Goal: Information Seeking & Learning: Learn about a topic

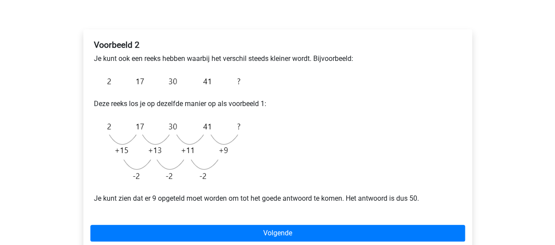
scroll to position [137, 0]
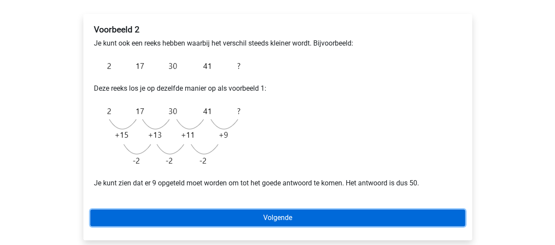
click at [344, 215] on link "Volgende" at bounding box center [277, 218] width 375 height 17
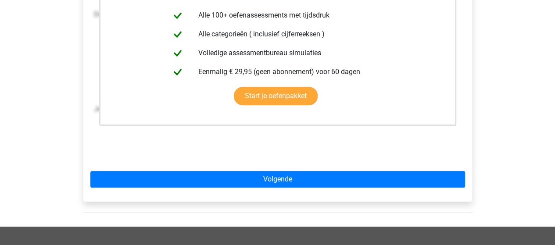
scroll to position [222, 0]
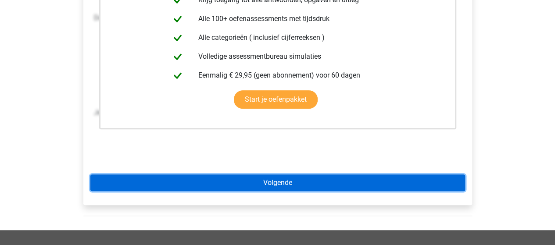
click at [314, 184] on link "Volgende" at bounding box center [277, 183] width 375 height 17
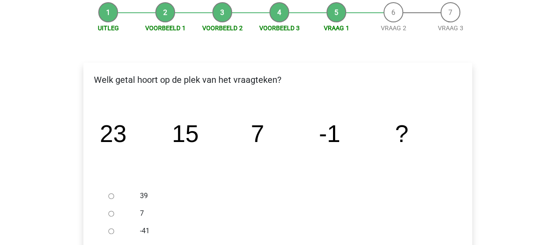
scroll to position [158, 0]
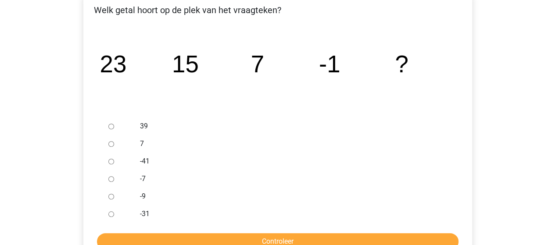
click at [109, 195] on input "-9" at bounding box center [111, 197] width 6 height 6
radio input "true"
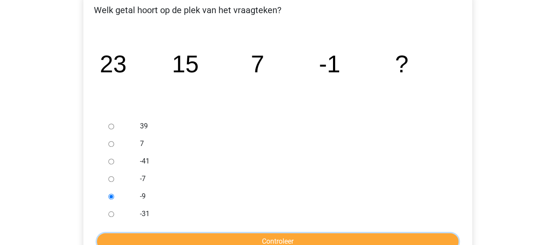
click at [317, 237] on input "Controleer" at bounding box center [278, 242] width 362 height 17
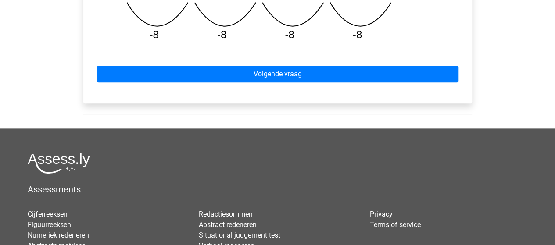
scroll to position [479, 0]
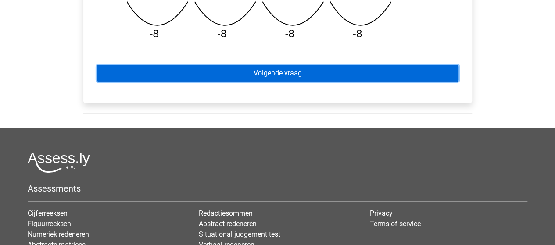
click at [318, 81] on link "Volgende vraag" at bounding box center [278, 73] width 362 height 17
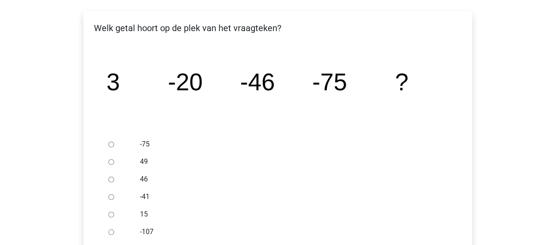
scroll to position [173, 0]
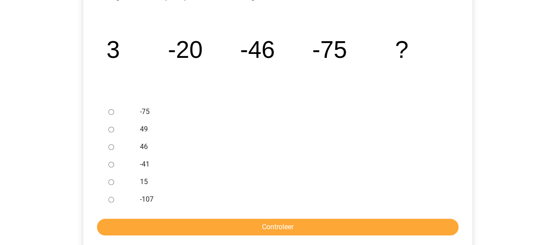
click at [112, 196] on div at bounding box center [119, 200] width 29 height 18
click at [111, 201] on input "-107" at bounding box center [111, 200] width 6 height 6
radio input "true"
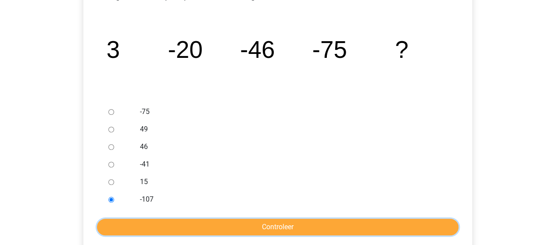
click at [287, 227] on input "Controleer" at bounding box center [278, 227] width 362 height 17
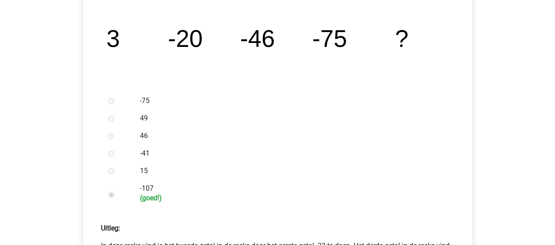
scroll to position [471, 0]
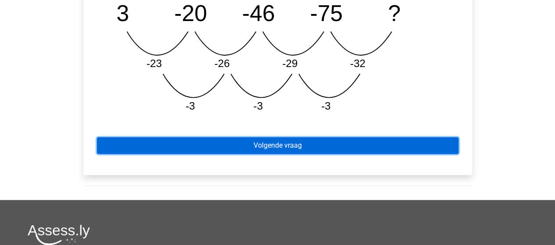
click at [299, 150] on link "Volgende vraag" at bounding box center [278, 145] width 362 height 17
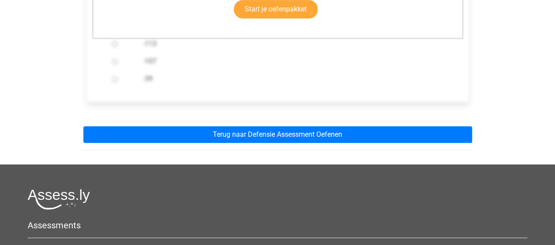
scroll to position [296, 0]
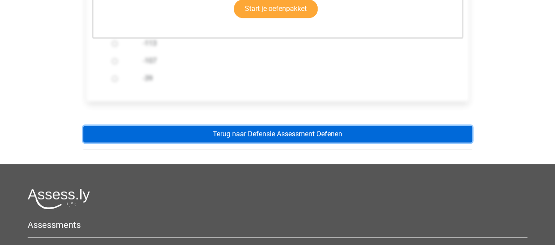
click at [299, 135] on link "Terug naar Defensie Assessment Oefenen" at bounding box center [277, 134] width 389 height 17
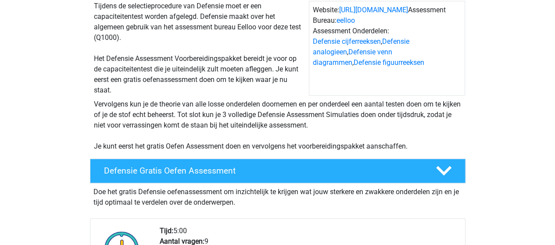
scroll to position [86, 0]
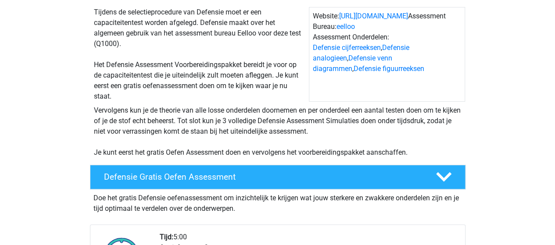
click at [410, 47] on link "Defensie analogieen" at bounding box center [361, 52] width 97 height 19
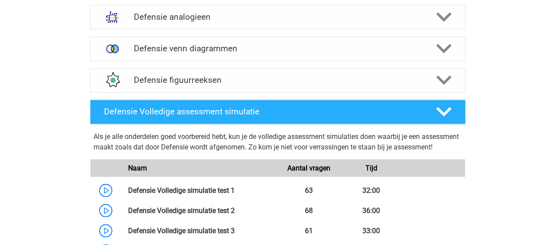
click at [217, 110] on h4 "Defensie Volledige assessment simulatie" at bounding box center [263, 112] width 318 height 10
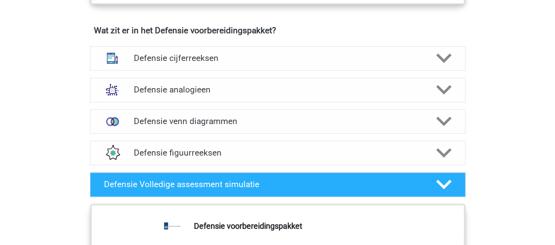
scroll to position [632, 0]
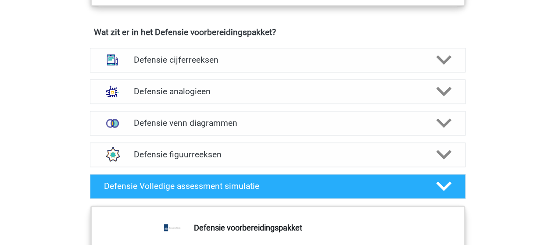
click at [261, 181] on h4 "Defensie Volledige assessment simulatie" at bounding box center [263, 186] width 318 height 10
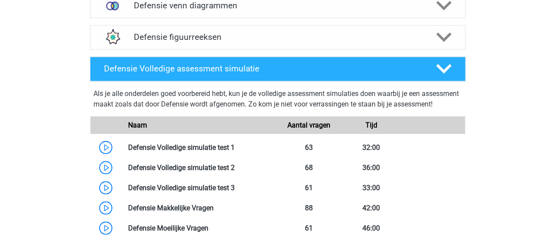
scroll to position [808, 0]
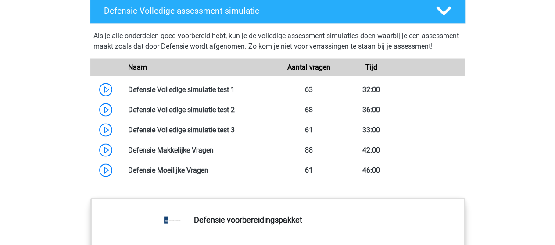
click at [235, 94] on link at bounding box center [235, 89] width 0 height 8
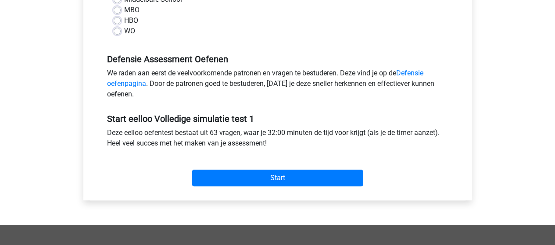
scroll to position [234, 0]
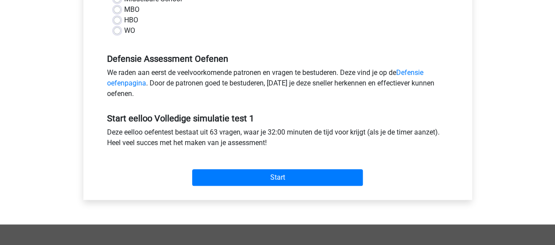
click at [124, 32] on label "WO" at bounding box center [129, 30] width 11 height 11
click at [116, 32] on input "WO" at bounding box center [117, 29] width 7 height 9
radio input "true"
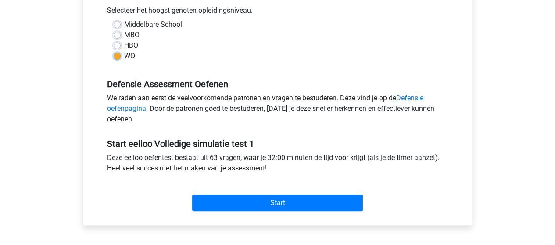
scroll to position [213, 0]
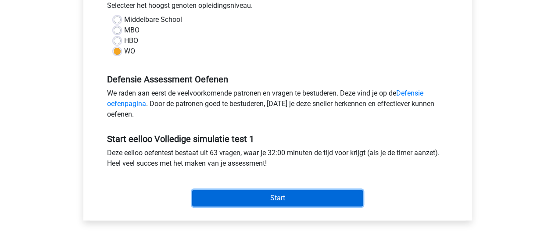
click at [279, 196] on input "Start" at bounding box center [277, 198] width 171 height 17
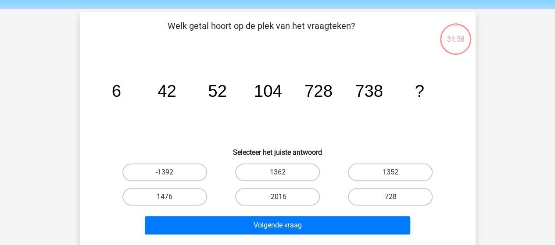
scroll to position [29, 0]
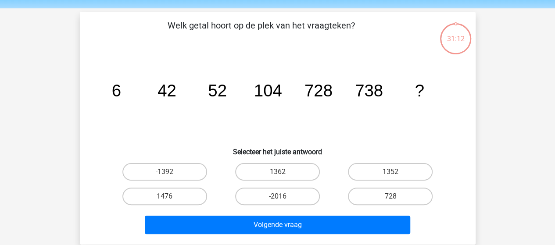
click at [166, 200] on input "1476" at bounding box center [168, 200] width 6 height 6
radio input "true"
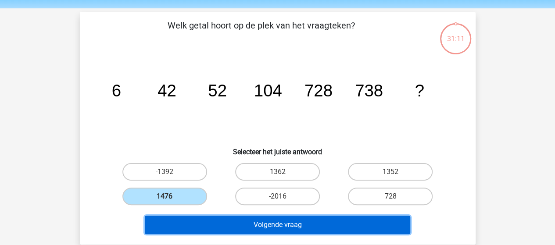
click at [254, 228] on button "Volgende vraag" at bounding box center [278, 225] width 266 height 18
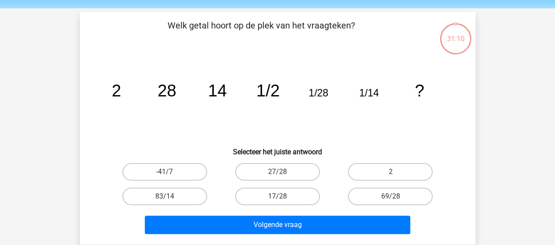
scroll to position [40, 0]
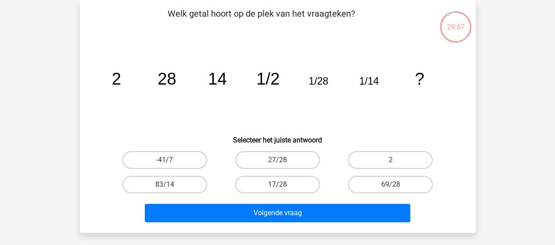
click at [415, 161] on label "2" at bounding box center [390, 160] width 85 height 18
click at [397, 161] on input "2" at bounding box center [394, 163] width 6 height 6
radio input "true"
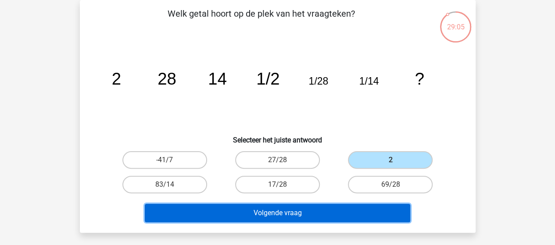
click at [323, 215] on button "Volgende vraag" at bounding box center [278, 213] width 266 height 18
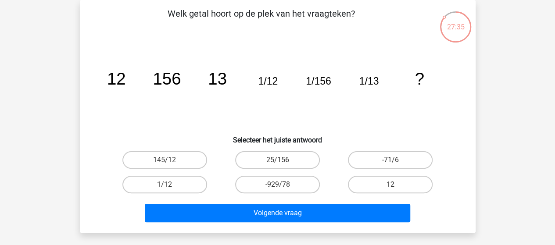
click at [169, 161] on input "145/12" at bounding box center [168, 163] width 6 height 6
radio input "true"
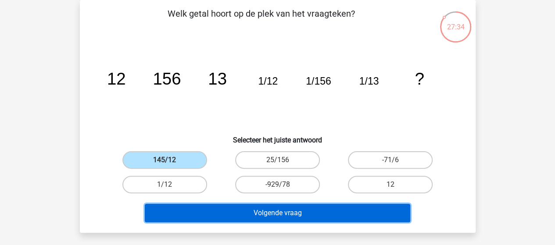
click at [322, 216] on button "Volgende vraag" at bounding box center [278, 213] width 266 height 18
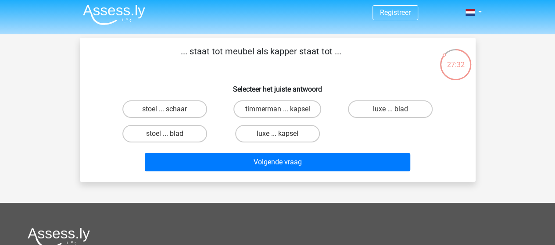
scroll to position [0, 0]
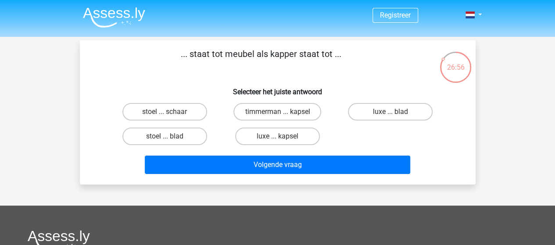
click at [286, 114] on label "timmerman ... kapsel" at bounding box center [278, 112] width 88 height 18
click at [283, 114] on input "timmerman ... kapsel" at bounding box center [281, 115] width 6 height 6
radio input "true"
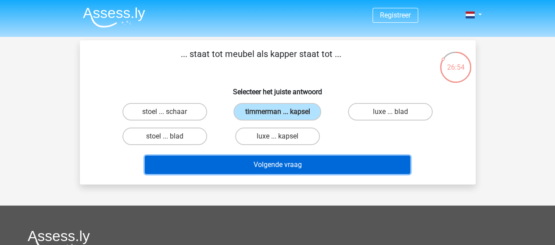
click at [299, 169] on button "Volgende vraag" at bounding box center [278, 165] width 266 height 18
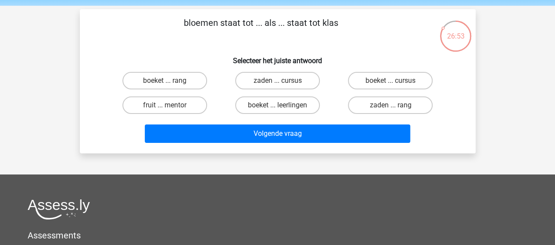
scroll to position [9, 0]
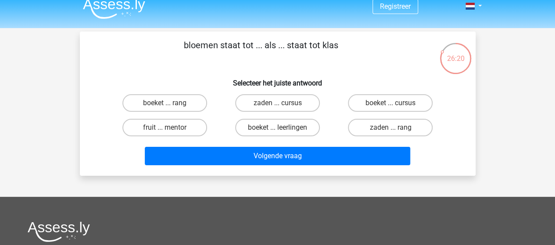
click at [284, 127] on label "boeket ... leerlingen" at bounding box center [277, 128] width 85 height 18
click at [283, 128] on input "boeket ... leerlingen" at bounding box center [281, 131] width 6 height 6
radio input "true"
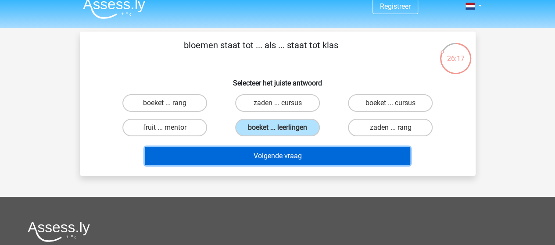
click at [307, 155] on button "Volgende vraag" at bounding box center [278, 156] width 266 height 18
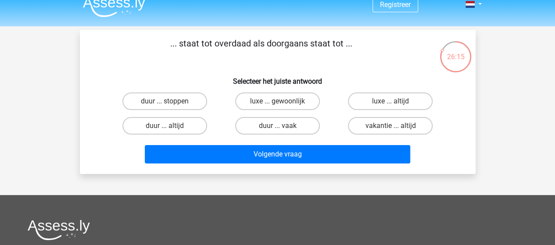
scroll to position [0, 0]
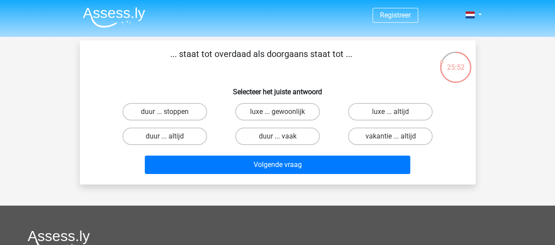
click at [294, 140] on label "duur ... vaak" at bounding box center [277, 137] width 85 height 18
click at [283, 140] on input "duur ... vaak" at bounding box center [281, 140] width 6 height 6
radio input "true"
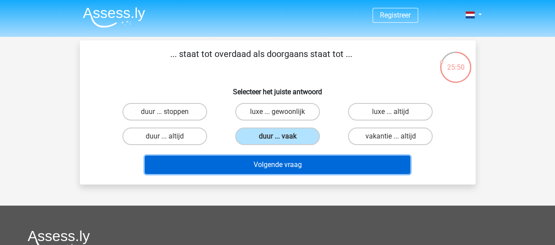
click at [310, 164] on button "Volgende vraag" at bounding box center [278, 165] width 266 height 18
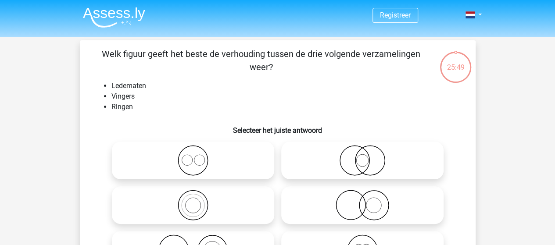
scroll to position [40, 0]
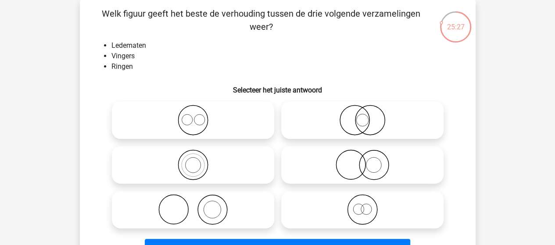
click at [230, 217] on icon at bounding box center [192, 210] width 155 height 31
click at [199, 205] on input "radio" at bounding box center [196, 203] width 6 height 6
radio input "true"
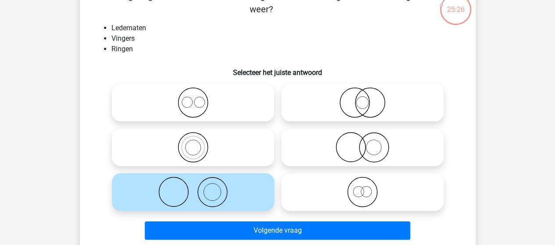
scroll to position [72, 0]
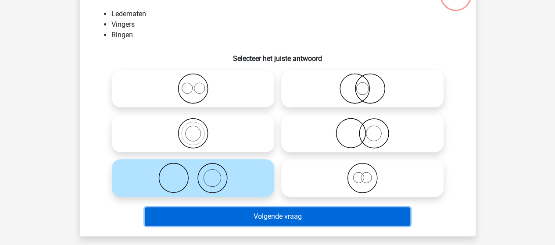
click at [301, 216] on button "Volgende vraag" at bounding box center [278, 217] width 266 height 18
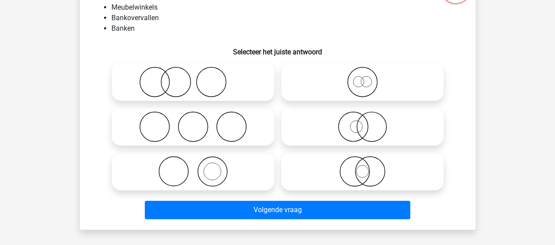
scroll to position [71, 0]
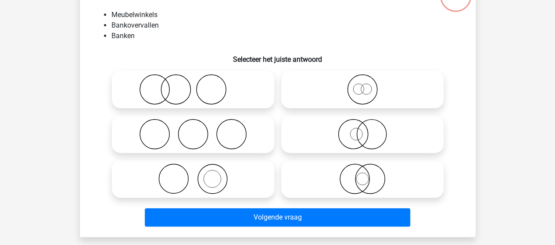
click at [213, 181] on icon at bounding box center [192, 179] width 155 height 31
click at [199, 175] on input "radio" at bounding box center [196, 172] width 6 height 6
radio input "true"
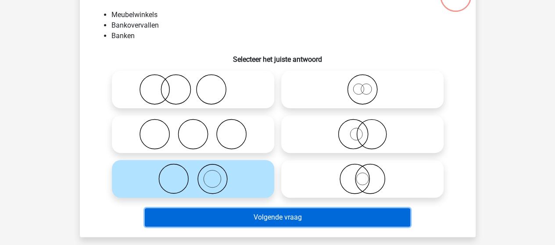
click at [285, 222] on button "Volgende vraag" at bounding box center [278, 218] width 266 height 18
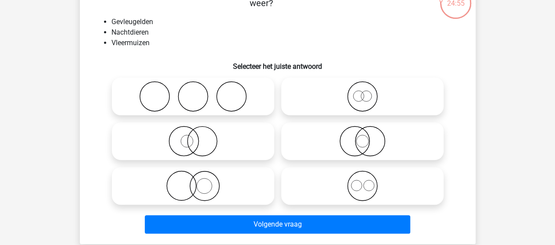
scroll to position [64, 0]
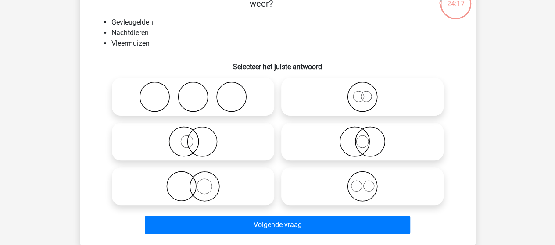
click at [225, 148] on icon at bounding box center [192, 141] width 155 height 31
click at [199, 137] on input "radio" at bounding box center [196, 135] width 6 height 6
radio input "true"
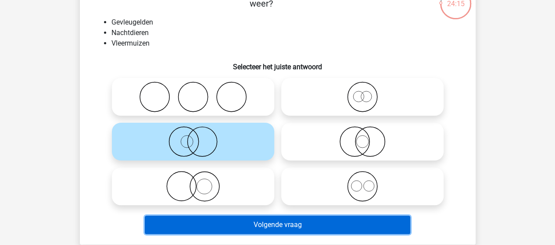
click at [281, 225] on button "Volgende vraag" at bounding box center [278, 225] width 266 height 18
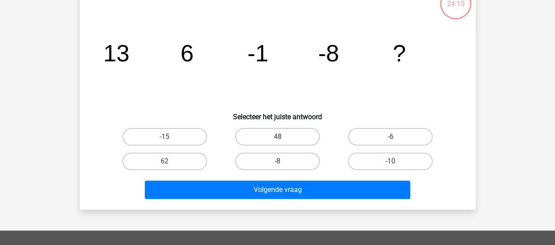
scroll to position [40, 0]
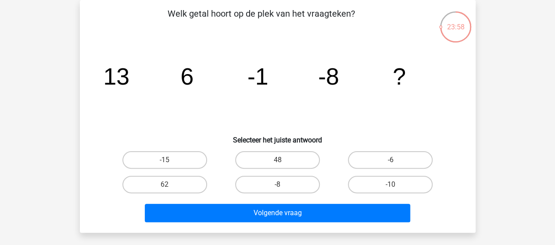
click at [177, 161] on label "-15" at bounding box center [165, 160] width 85 height 18
click at [170, 161] on input "-15" at bounding box center [168, 163] width 6 height 6
radio input "true"
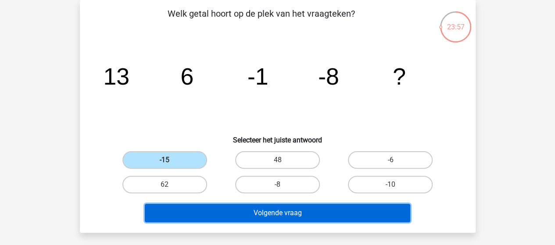
click at [266, 205] on button "Volgende vraag" at bounding box center [278, 213] width 266 height 18
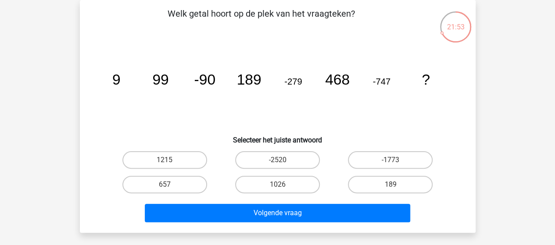
click at [252, 181] on label "1026" at bounding box center [277, 185] width 85 height 18
click at [278, 185] on input "1026" at bounding box center [281, 188] width 6 height 6
radio input "true"
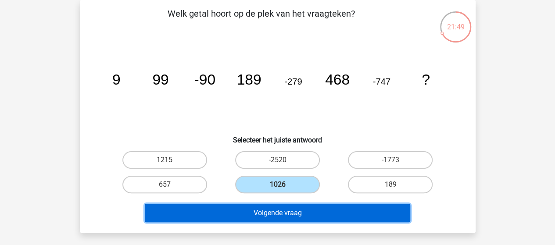
click at [290, 214] on button "Volgende vraag" at bounding box center [278, 213] width 266 height 18
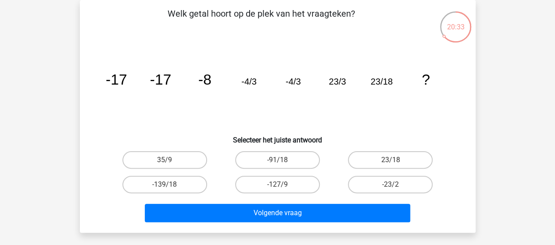
click at [404, 163] on label "23/18" at bounding box center [390, 160] width 85 height 18
click at [397, 163] on input "23/18" at bounding box center [394, 163] width 6 height 6
radio input "true"
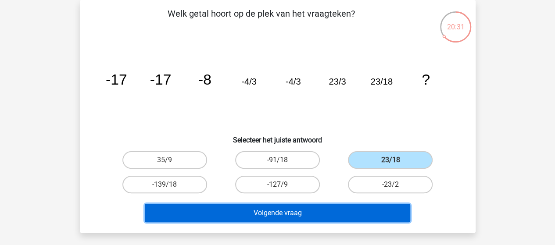
click at [327, 220] on button "Volgende vraag" at bounding box center [278, 213] width 266 height 18
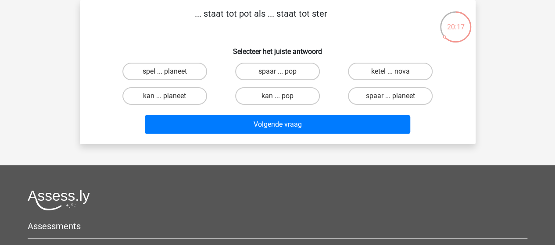
click at [166, 93] on label "kan ... planeet" at bounding box center [165, 96] width 85 height 18
click at [166, 96] on input "kan ... planeet" at bounding box center [168, 99] width 6 height 6
radio input "true"
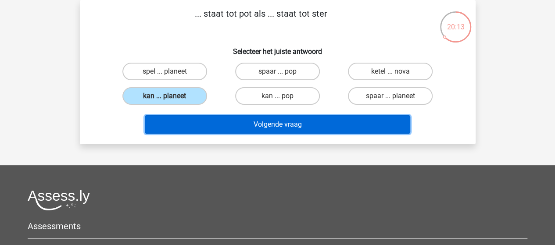
click at [292, 124] on button "Volgende vraag" at bounding box center [278, 124] width 266 height 18
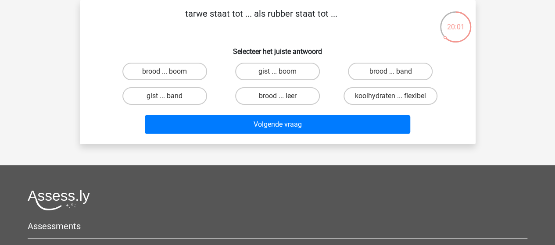
click at [403, 71] on label "brood ... band" at bounding box center [390, 72] width 85 height 18
click at [397, 72] on input "brood ... band" at bounding box center [394, 75] width 6 height 6
radio input "true"
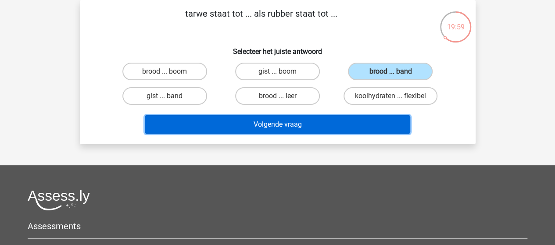
click at [322, 122] on button "Volgende vraag" at bounding box center [278, 124] width 266 height 18
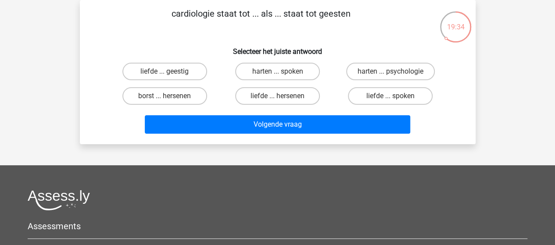
click at [292, 71] on label "harten ... spoken" at bounding box center [277, 72] width 85 height 18
click at [283, 72] on input "harten ... spoken" at bounding box center [281, 75] width 6 height 6
radio input "true"
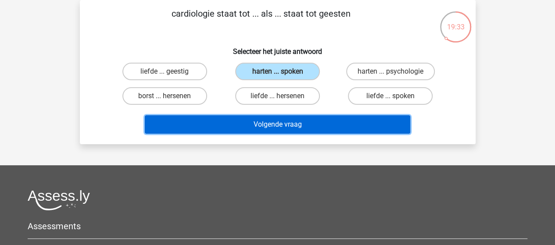
click at [342, 132] on button "Volgende vraag" at bounding box center [278, 124] width 266 height 18
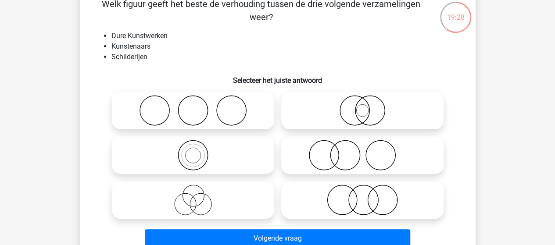
scroll to position [54, 0]
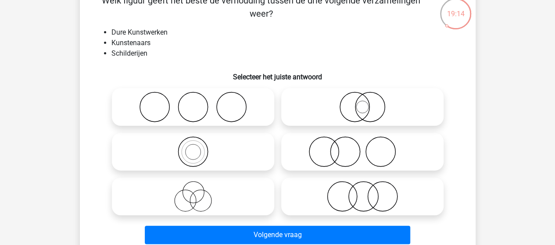
click at [195, 205] on icon at bounding box center [192, 196] width 155 height 31
click at [195, 192] on input "radio" at bounding box center [196, 190] width 6 height 6
radio input "true"
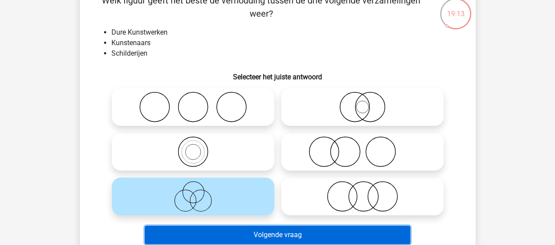
click at [256, 238] on button "Volgende vraag" at bounding box center [278, 235] width 266 height 18
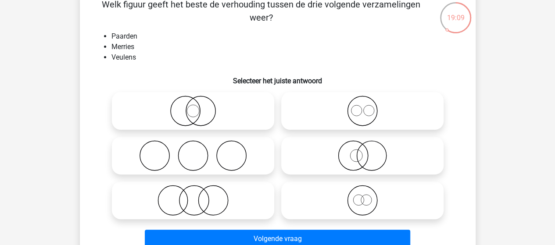
scroll to position [50, 0]
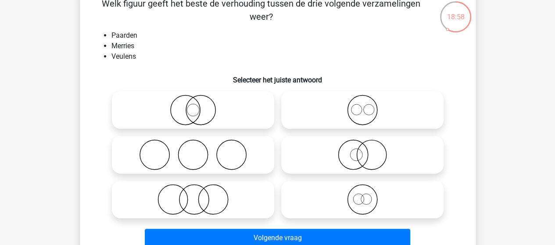
click at [358, 115] on icon at bounding box center [362, 110] width 155 height 31
click at [363, 106] on input "radio" at bounding box center [366, 103] width 6 height 6
radio input "true"
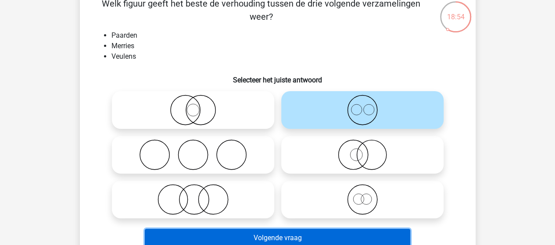
click at [273, 235] on button "Volgende vraag" at bounding box center [278, 238] width 266 height 18
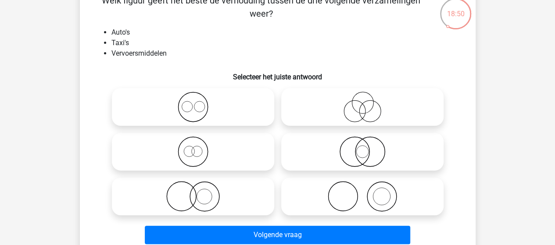
scroll to position [58, 0]
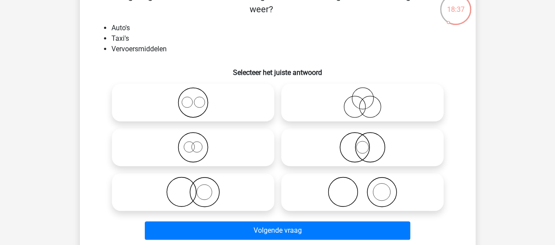
click at [393, 192] on icon at bounding box center [362, 192] width 155 height 31
click at [368, 188] on input "radio" at bounding box center [366, 185] width 6 height 6
radio input "true"
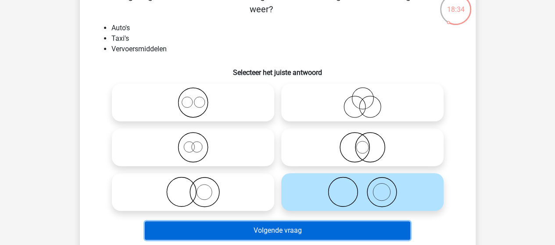
click at [278, 231] on button "Volgende vraag" at bounding box center [278, 231] width 266 height 18
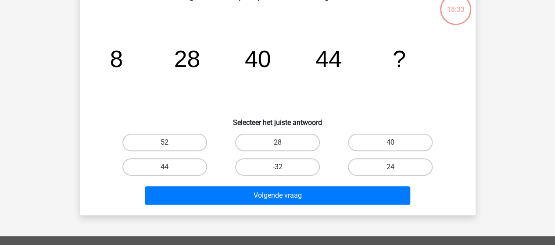
scroll to position [40, 0]
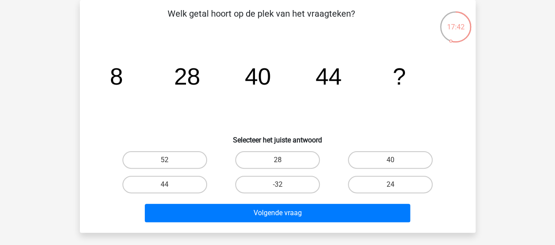
click at [423, 156] on label "40" at bounding box center [390, 160] width 85 height 18
click at [397, 160] on input "40" at bounding box center [394, 163] width 6 height 6
radio input "true"
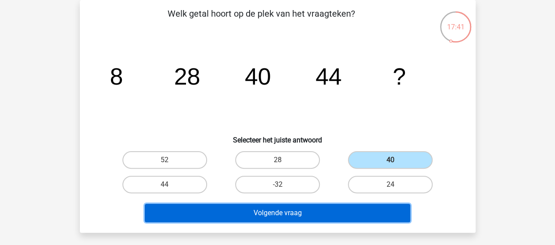
click at [319, 216] on button "Volgende vraag" at bounding box center [278, 213] width 266 height 18
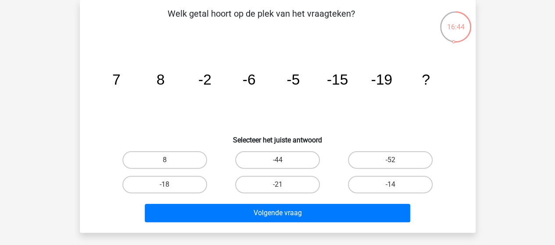
click at [175, 184] on label "-18" at bounding box center [165, 185] width 85 height 18
click at [170, 185] on input "-18" at bounding box center [168, 188] width 6 height 6
radio input "true"
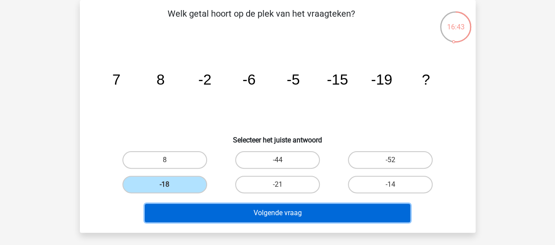
click at [267, 216] on button "Volgende vraag" at bounding box center [278, 213] width 266 height 18
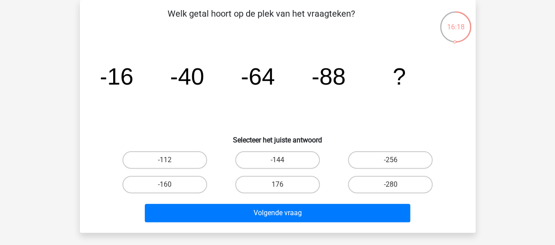
click at [149, 159] on label "-112" at bounding box center [165, 160] width 85 height 18
click at [165, 160] on input "-112" at bounding box center [168, 163] width 6 height 6
radio input "true"
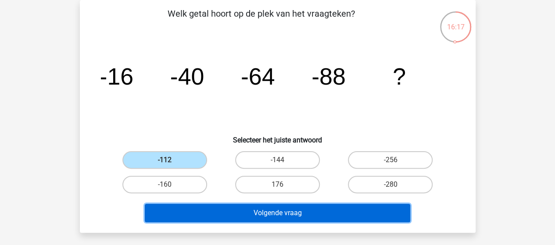
click at [329, 209] on button "Volgende vraag" at bounding box center [278, 213] width 266 height 18
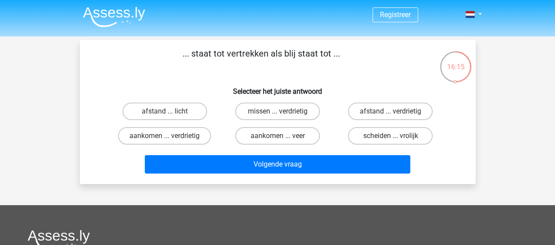
scroll to position [0, 0]
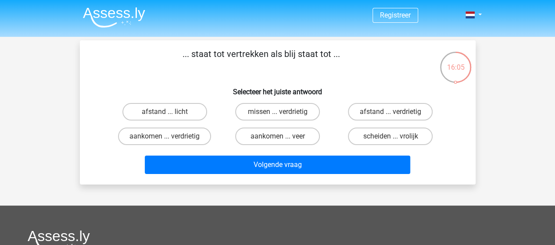
click at [185, 137] on label "aankomen ... verdrietig" at bounding box center [164, 137] width 93 height 18
click at [170, 137] on input "aankomen ... verdrietig" at bounding box center [168, 140] width 6 height 6
radio input "true"
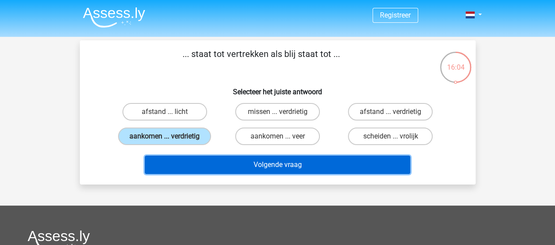
click at [233, 159] on button "Volgende vraag" at bounding box center [278, 165] width 266 height 18
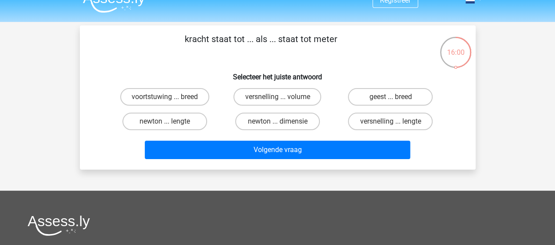
scroll to position [14, 0]
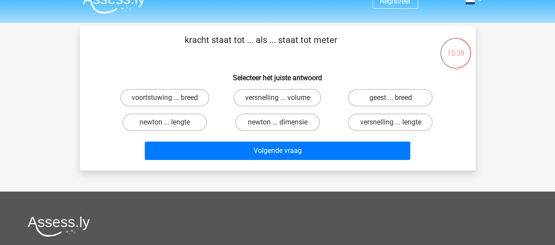
click at [178, 122] on label "newton ... lengte" at bounding box center [165, 123] width 85 height 18
click at [170, 123] on input "newton ... lengte" at bounding box center [168, 126] width 6 height 6
radio input "true"
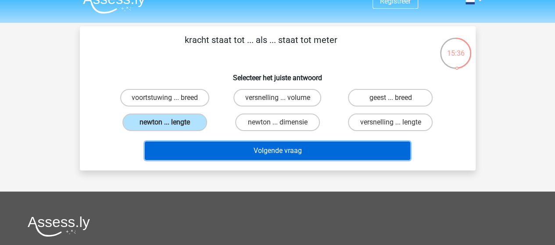
click at [295, 152] on button "Volgende vraag" at bounding box center [278, 151] width 266 height 18
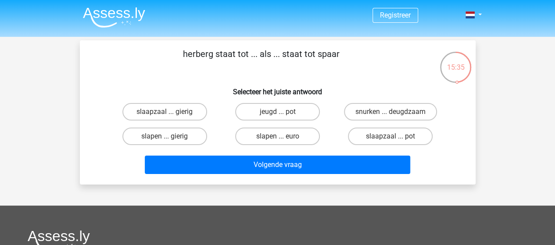
scroll to position [0, 0]
click at [187, 114] on label "slaapzaal ... gierig" at bounding box center [165, 112] width 85 height 18
click at [170, 114] on input "slaapzaal ... gierig" at bounding box center [168, 115] width 6 height 6
radio input "true"
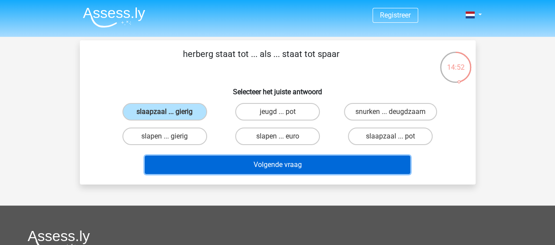
click at [307, 164] on button "Volgende vraag" at bounding box center [278, 165] width 266 height 18
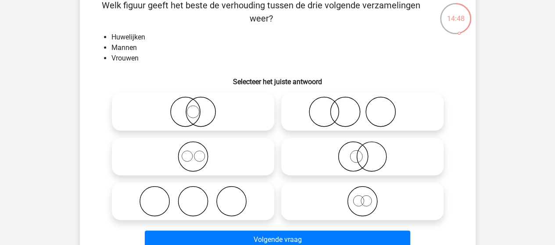
scroll to position [49, 0]
click at [380, 113] on icon at bounding box center [362, 111] width 155 height 31
click at [368, 107] on input "radio" at bounding box center [366, 104] width 6 height 6
radio input "true"
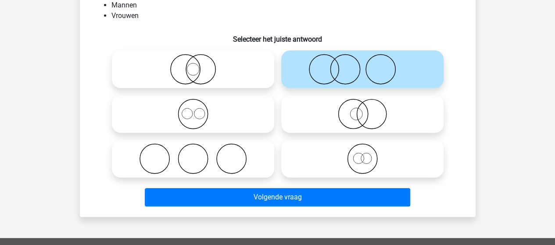
scroll to position [94, 0]
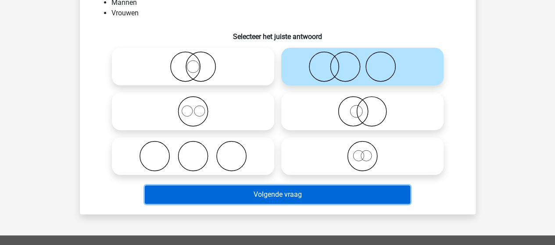
click at [293, 191] on button "Volgende vraag" at bounding box center [278, 195] width 266 height 18
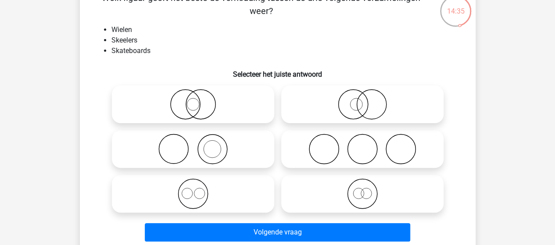
scroll to position [56, 0]
click at [198, 190] on icon at bounding box center [192, 194] width 155 height 31
click at [198, 190] on input "radio" at bounding box center [196, 187] width 6 height 6
radio input "true"
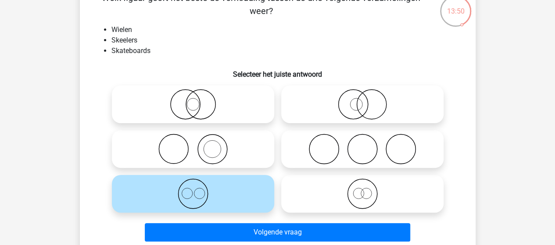
click at [350, 204] on icon at bounding box center [362, 194] width 155 height 31
click at [363, 190] on input "radio" at bounding box center [366, 187] width 6 height 6
radio input "true"
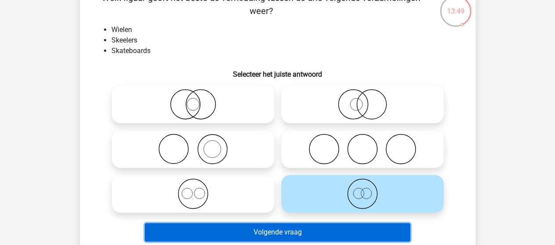
click at [387, 236] on button "Volgende vraag" at bounding box center [278, 233] width 266 height 18
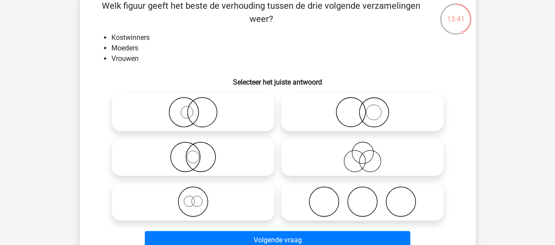
scroll to position [49, 0]
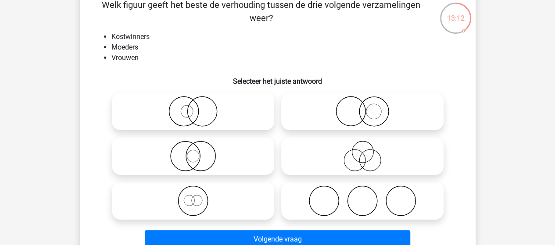
click at [340, 200] on icon at bounding box center [362, 201] width 155 height 31
click at [363, 197] on input "radio" at bounding box center [366, 194] width 6 height 6
radio input "true"
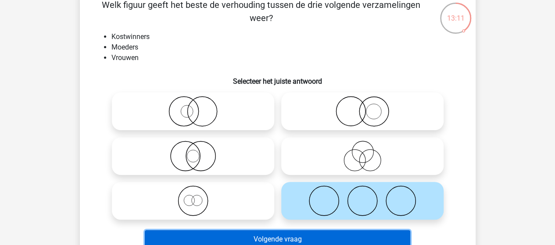
click at [289, 236] on button "Volgende vraag" at bounding box center [278, 240] width 266 height 18
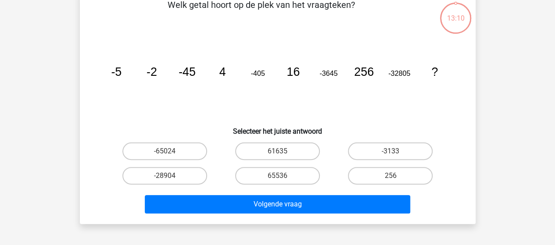
scroll to position [40, 0]
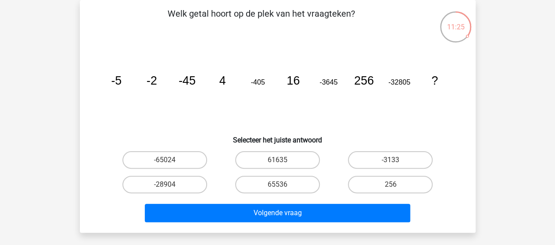
click at [292, 191] on label "65536" at bounding box center [277, 185] width 85 height 18
click at [283, 191] on input "65536" at bounding box center [281, 188] width 6 height 6
radio input "true"
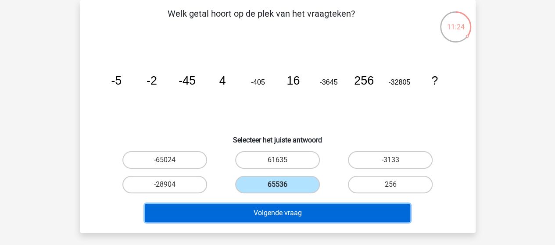
click at [304, 215] on button "Volgende vraag" at bounding box center [278, 213] width 266 height 18
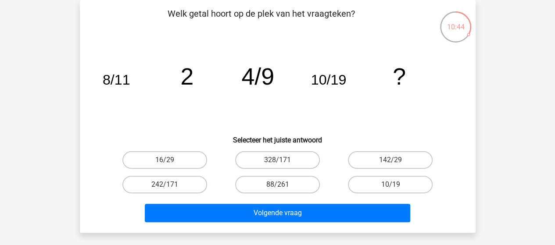
click at [196, 160] on label "16/29" at bounding box center [165, 160] width 85 height 18
click at [170, 160] on input "16/29" at bounding box center [168, 163] width 6 height 6
radio input "true"
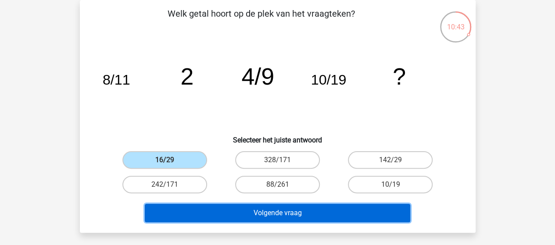
click at [324, 217] on button "Volgende vraag" at bounding box center [278, 213] width 266 height 18
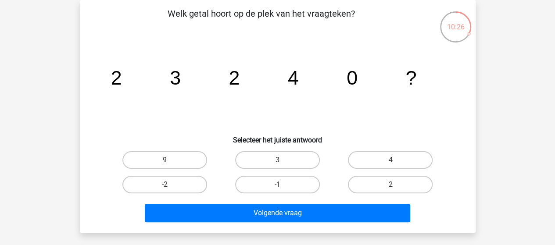
click at [264, 154] on label "3" at bounding box center [277, 160] width 85 height 18
click at [278, 160] on input "3" at bounding box center [281, 163] width 6 height 6
radio input "true"
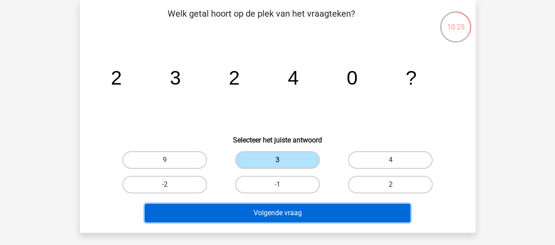
click at [358, 209] on button "Volgende vraag" at bounding box center [278, 213] width 266 height 18
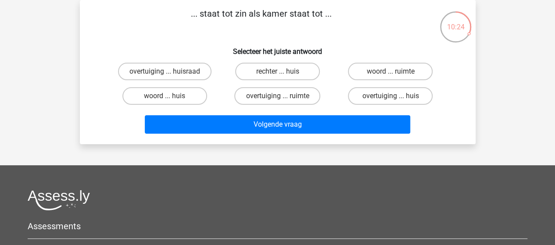
scroll to position [0, 0]
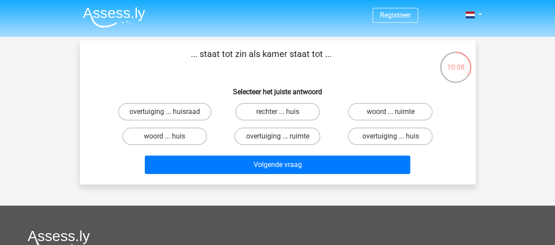
click at [312, 141] on label "overtuiging ... ruimte" at bounding box center [277, 137] width 86 height 18
click at [283, 141] on input "overtuiging ... ruimte" at bounding box center [281, 140] width 6 height 6
radio input "true"
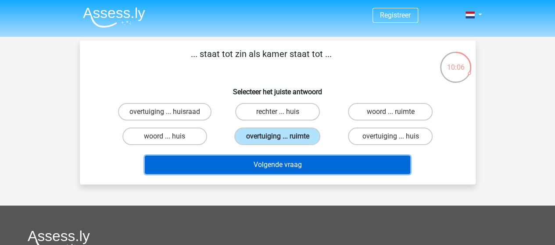
click at [299, 167] on button "Volgende vraag" at bounding box center [278, 165] width 266 height 18
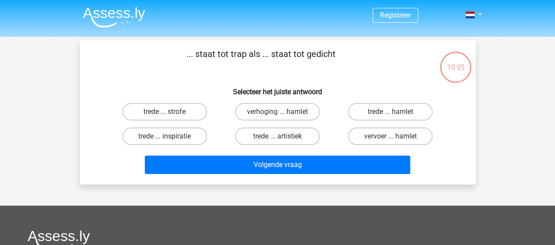
scroll to position [40, 0]
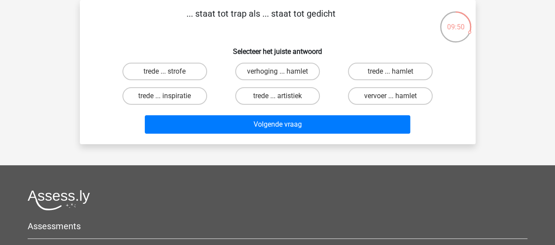
click at [170, 72] on input "trede ... strofe" at bounding box center [168, 75] width 6 height 6
radio input "true"
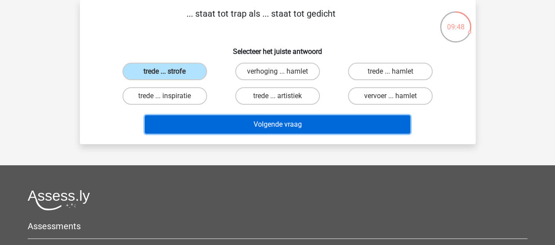
click at [301, 126] on button "Volgende vraag" at bounding box center [278, 124] width 266 height 18
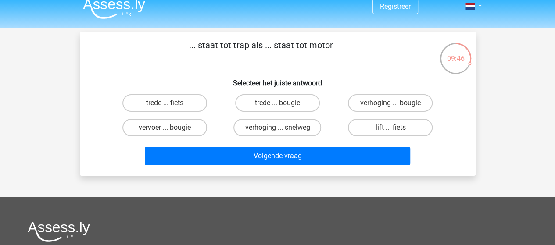
scroll to position [0, 0]
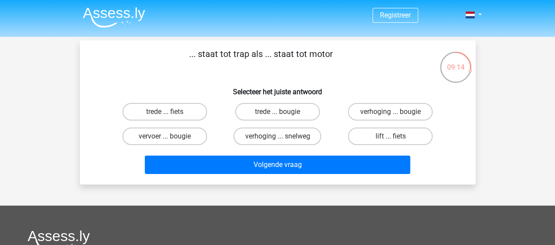
click at [388, 131] on label "lift ... fiets" at bounding box center [390, 137] width 85 height 18
click at [391, 137] on input "lift ... fiets" at bounding box center [394, 140] width 6 height 6
radio input "true"
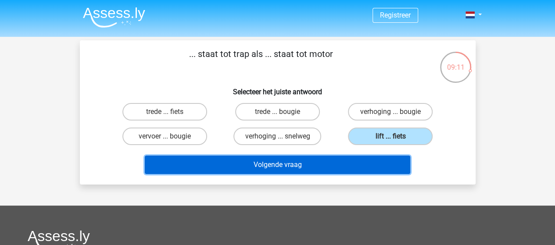
click at [268, 165] on button "Volgende vraag" at bounding box center [278, 165] width 266 height 18
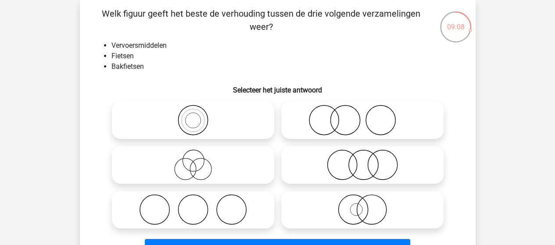
scroll to position [41, 0]
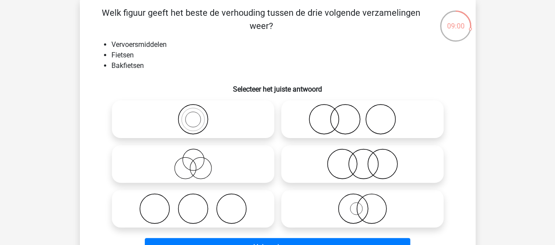
click at [198, 120] on icon at bounding box center [192, 119] width 155 height 31
click at [198, 115] on input "radio" at bounding box center [196, 112] width 6 height 6
radio input "true"
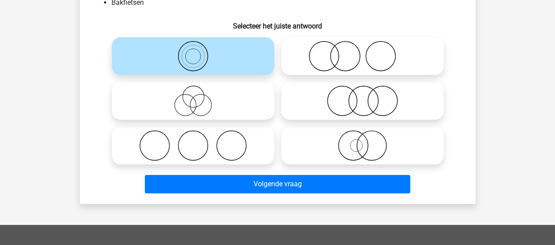
scroll to position [119, 0]
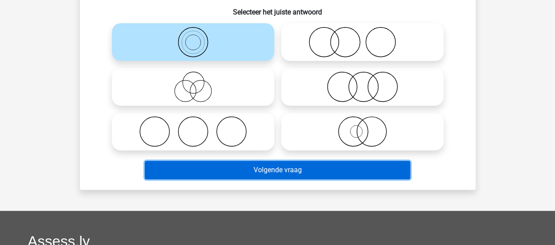
click at [294, 177] on button "Volgende vraag" at bounding box center [278, 170] width 266 height 18
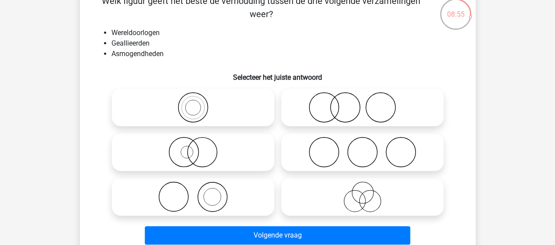
scroll to position [56, 0]
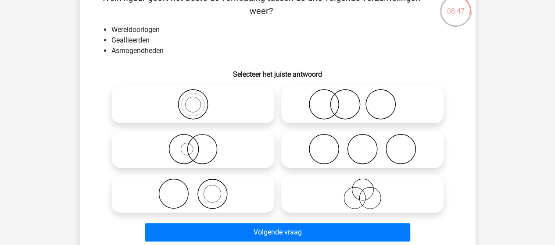
click at [208, 204] on icon at bounding box center [192, 194] width 155 height 31
click at [199, 190] on input "radio" at bounding box center [196, 187] width 6 height 6
radio input "true"
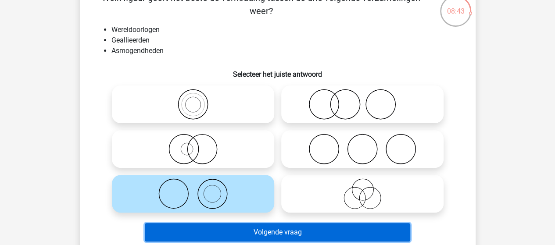
click at [293, 233] on button "Volgende vraag" at bounding box center [278, 233] width 266 height 18
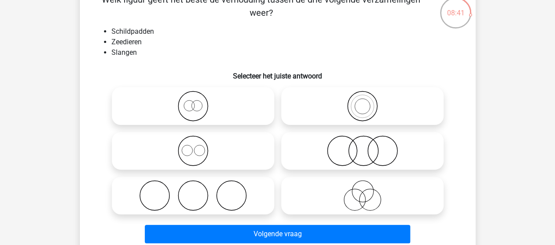
scroll to position [56, 0]
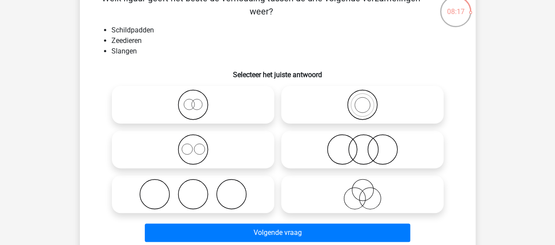
click at [373, 202] on icon at bounding box center [362, 194] width 155 height 31
click at [368, 190] on input "radio" at bounding box center [366, 187] width 6 height 6
radio input "true"
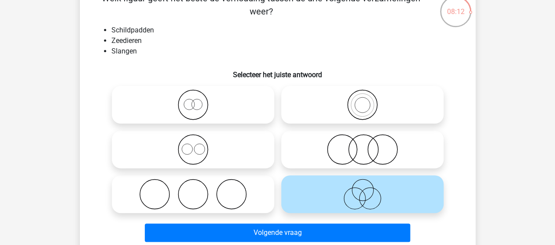
click at [233, 208] on icon at bounding box center [192, 194] width 155 height 31
click at [199, 190] on input "radio" at bounding box center [196, 187] width 6 height 6
radio input "true"
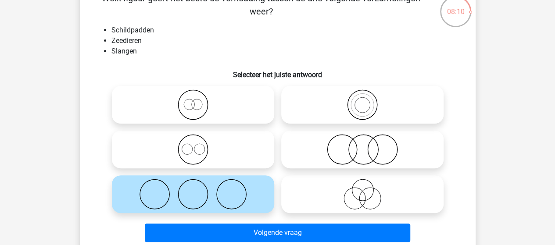
click at [336, 199] on icon at bounding box center [362, 194] width 155 height 31
click at [363, 190] on input "radio" at bounding box center [366, 187] width 6 height 6
radio input "true"
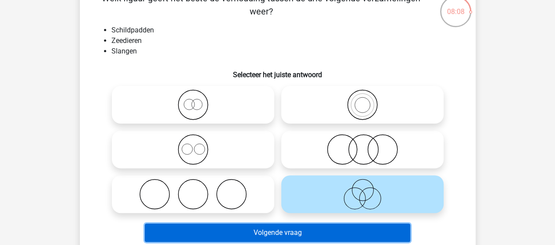
click at [303, 232] on button "Volgende vraag" at bounding box center [278, 233] width 266 height 18
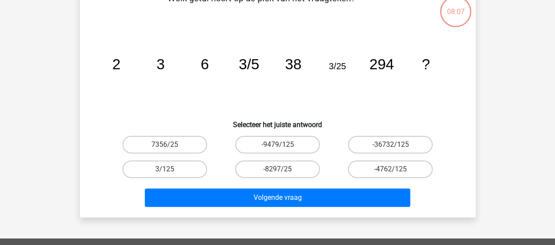
scroll to position [40, 0]
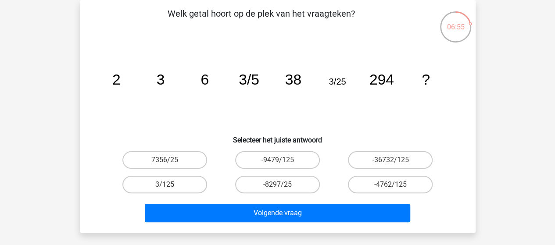
click at [178, 156] on label "7356/25" at bounding box center [165, 160] width 85 height 18
click at [170, 160] on input "7356/25" at bounding box center [168, 163] width 6 height 6
radio input "true"
click at [181, 184] on label "3/125" at bounding box center [165, 185] width 85 height 18
click at [170, 185] on input "3/125" at bounding box center [168, 188] width 6 height 6
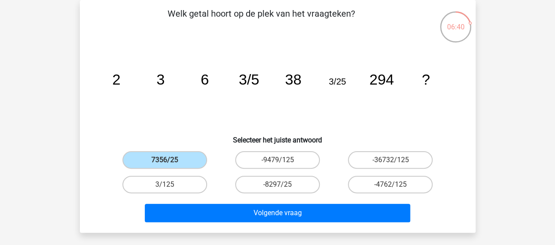
radio input "true"
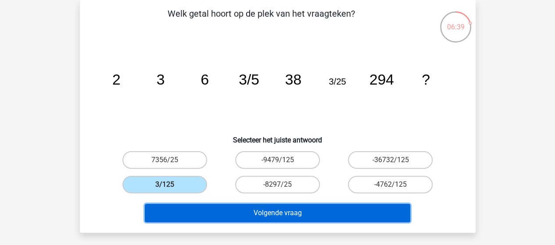
click at [316, 216] on button "Volgende vraag" at bounding box center [278, 213] width 266 height 18
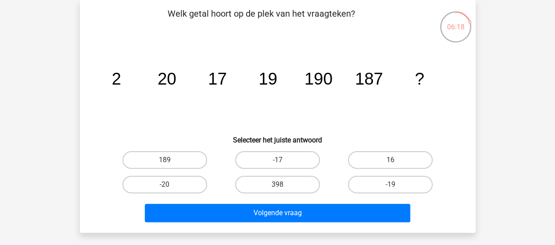
click at [187, 162] on label "189" at bounding box center [165, 160] width 85 height 18
click at [170, 162] on input "189" at bounding box center [168, 163] width 6 height 6
radio input "true"
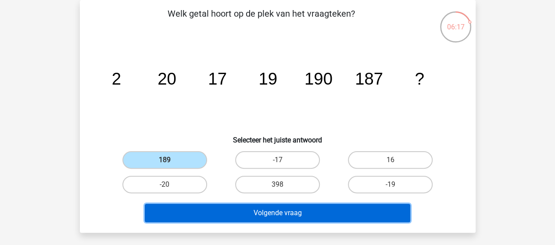
click at [291, 213] on button "Volgende vraag" at bounding box center [278, 213] width 266 height 18
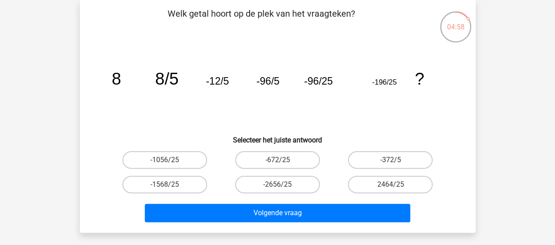
click at [256, 161] on label "-672/25" at bounding box center [277, 160] width 85 height 18
click at [278, 161] on input "-672/25" at bounding box center [281, 163] width 6 height 6
radio input "true"
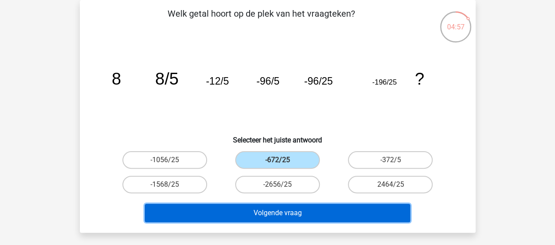
click at [278, 210] on button "Volgende vraag" at bounding box center [278, 213] width 266 height 18
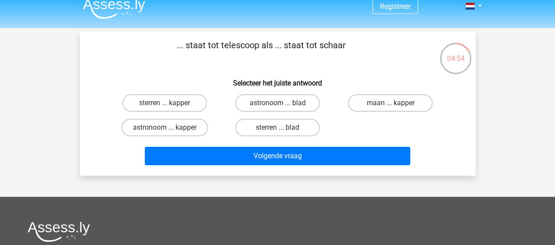
scroll to position [0, 0]
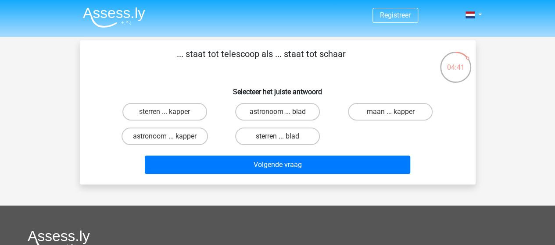
click at [153, 134] on label "astronoom ... kapper" at bounding box center [165, 137] width 87 height 18
click at [165, 137] on input "astronoom ... kapper" at bounding box center [168, 140] width 6 height 6
radio input "true"
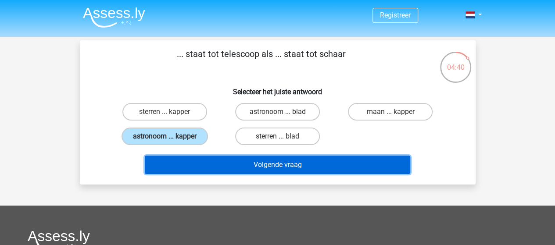
click at [303, 166] on button "Volgende vraag" at bounding box center [278, 165] width 266 height 18
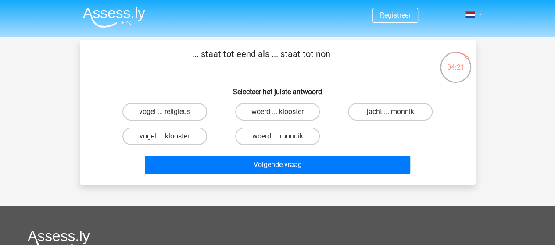
click at [184, 135] on label "vogel ... klooster" at bounding box center [165, 137] width 85 height 18
click at [170, 137] on input "vogel ... klooster" at bounding box center [168, 140] width 6 height 6
radio input "true"
click at [189, 115] on label "vogel ... religieus" at bounding box center [165, 112] width 85 height 18
click at [170, 115] on input "vogel ... religieus" at bounding box center [168, 115] width 6 height 6
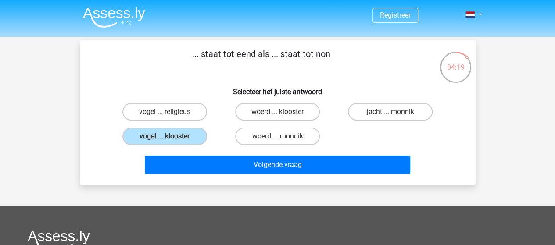
radio input "true"
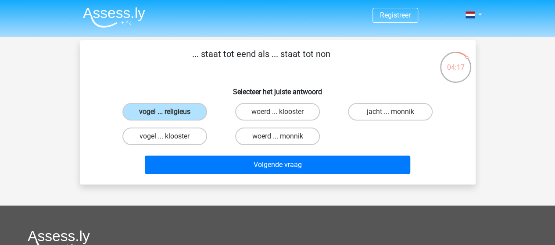
click at [270, 154] on div "Volgende vraag" at bounding box center [278, 163] width 368 height 29
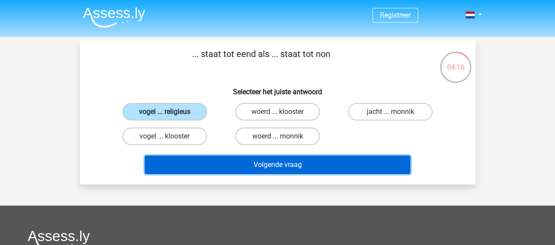
click at [288, 164] on button "Volgende vraag" at bounding box center [278, 165] width 266 height 18
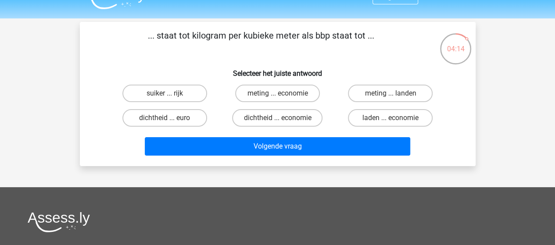
scroll to position [15, 0]
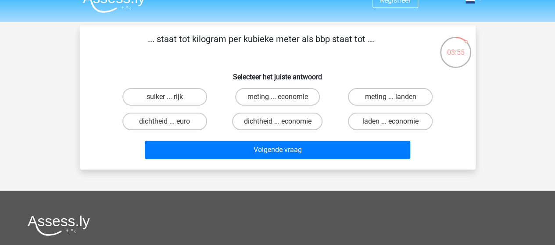
click at [169, 121] on label "dichtheid ... euro" at bounding box center [165, 122] width 85 height 18
click at [169, 122] on input "dichtheid ... euro" at bounding box center [168, 125] width 6 height 6
radio input "true"
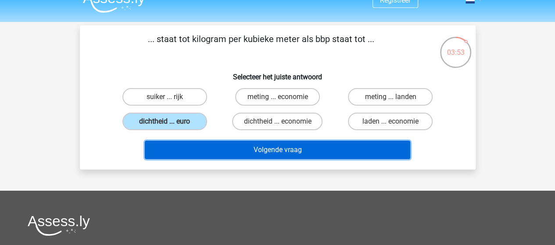
click at [283, 151] on button "Volgende vraag" at bounding box center [278, 150] width 266 height 18
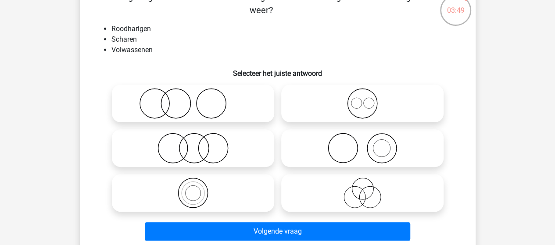
scroll to position [60, 0]
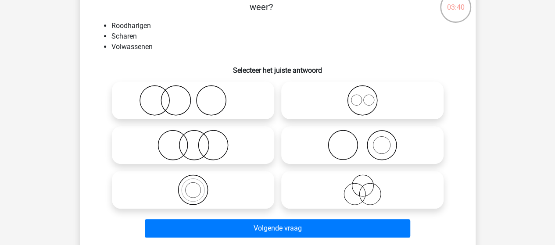
click at [172, 91] on icon at bounding box center [192, 100] width 155 height 31
click at [193, 91] on input "radio" at bounding box center [196, 93] width 6 height 6
radio input "true"
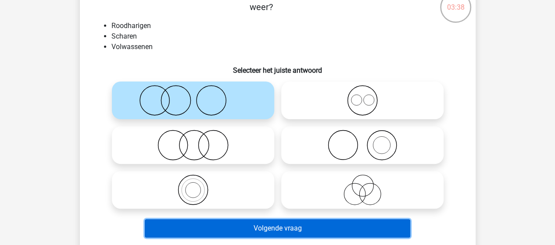
click at [306, 227] on button "Volgende vraag" at bounding box center [278, 229] width 266 height 18
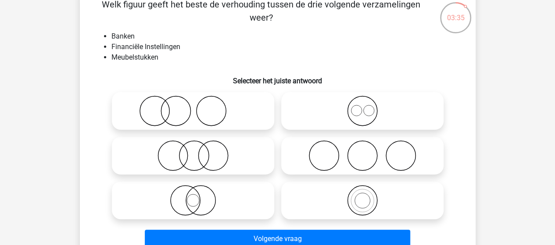
scroll to position [50, 0]
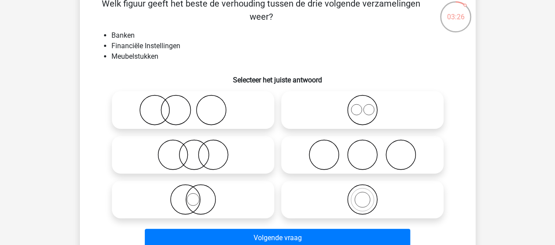
click at [200, 206] on icon at bounding box center [192, 199] width 155 height 31
click at [199, 195] on input "radio" at bounding box center [196, 193] width 6 height 6
radio input "true"
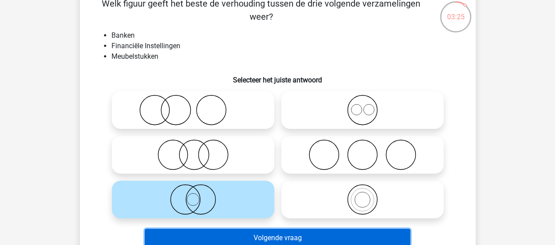
click at [294, 238] on button "Volgende vraag" at bounding box center [278, 238] width 266 height 18
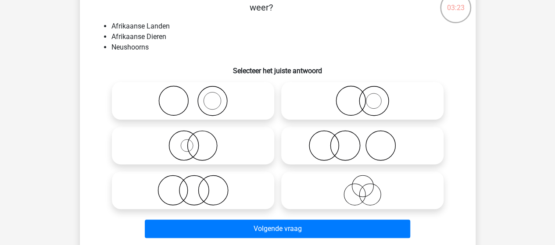
scroll to position [60, 0]
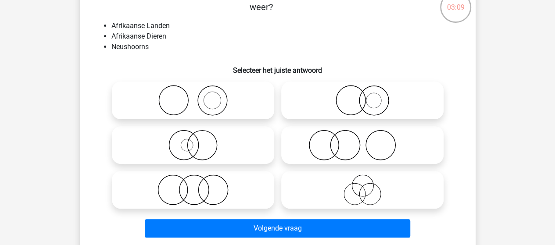
click at [370, 99] on icon at bounding box center [362, 100] width 155 height 31
click at [368, 96] on input "radio" at bounding box center [366, 93] width 6 height 6
radio input "true"
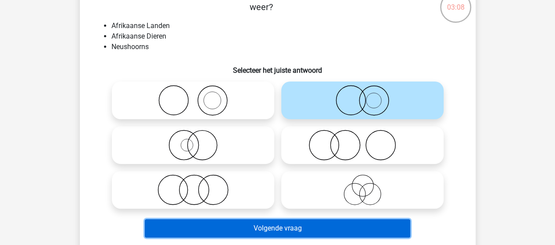
click at [281, 225] on button "Volgende vraag" at bounding box center [278, 229] width 266 height 18
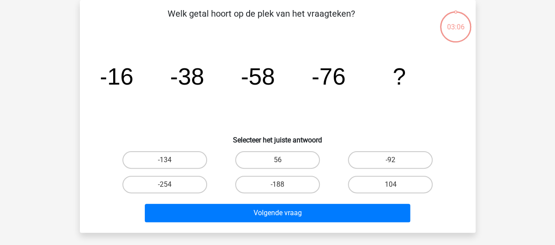
scroll to position [40, 0]
click at [371, 167] on label "-92" at bounding box center [390, 160] width 85 height 18
click at [391, 166] on input "-92" at bounding box center [394, 163] width 6 height 6
radio input "true"
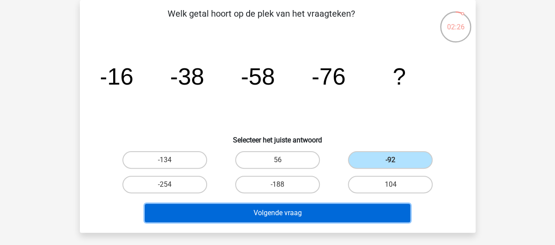
click at [291, 216] on button "Volgende vraag" at bounding box center [278, 213] width 266 height 18
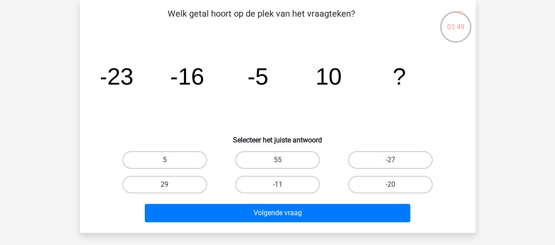
click at [198, 180] on label "29" at bounding box center [165, 185] width 85 height 18
click at [170, 185] on input "29" at bounding box center [168, 188] width 6 height 6
radio input "true"
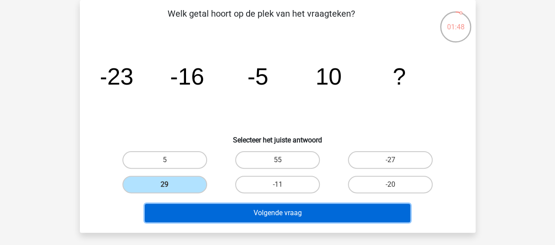
click at [297, 209] on button "Volgende vraag" at bounding box center [278, 213] width 266 height 18
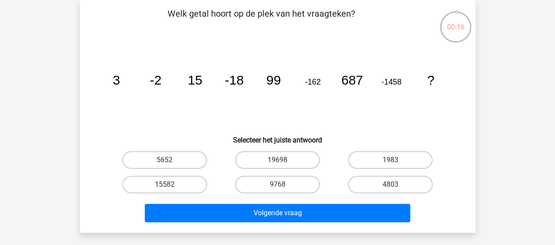
drag, startPoint x: 153, startPoint y: 149, endPoint x: 175, endPoint y: 163, distance: 26.4
click at [175, 163] on div "5652" at bounding box center [164, 160] width 113 height 25
click at [175, 163] on label "5652" at bounding box center [165, 160] width 85 height 18
click at [170, 163] on input "5652" at bounding box center [168, 163] width 6 height 6
radio input "true"
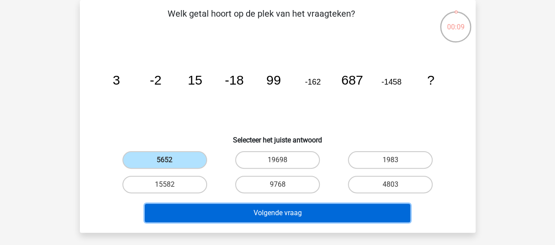
click at [322, 209] on button "Volgende vraag" at bounding box center [278, 213] width 266 height 18
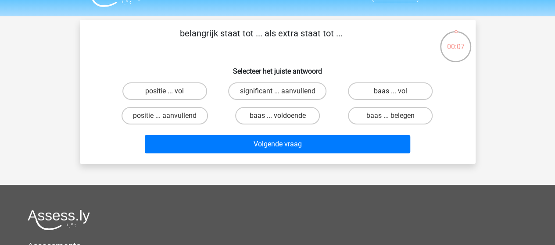
scroll to position [0, 0]
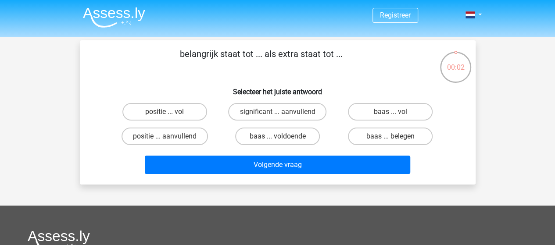
click at [173, 138] on label "positie ... aanvullend" at bounding box center [165, 137] width 87 height 18
click at [170, 138] on input "positie ... aanvullend" at bounding box center [168, 140] width 6 height 6
radio input "true"
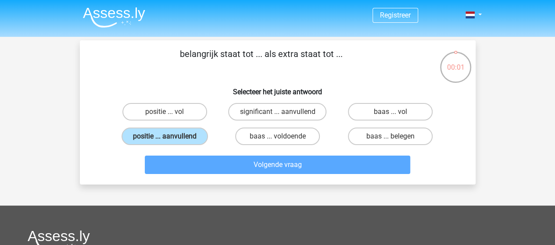
click at [318, 167] on div "belangrijk staat tot ... als extra staat tot ... Selecteer het juiste antwoord …" at bounding box center [278, 112] width 396 height 144
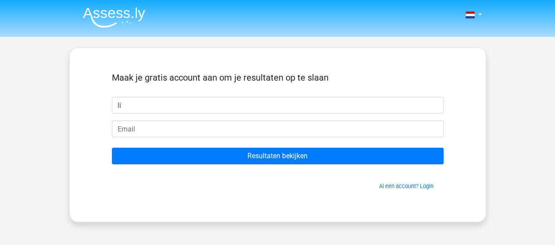
type input "l"
type input "Lisanne"
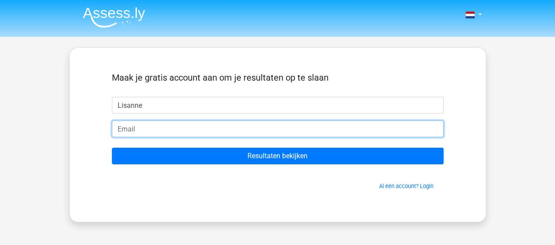
click at [209, 130] on input "email" at bounding box center [278, 129] width 332 height 17
type input "lisanne-vandijk@live.nl"
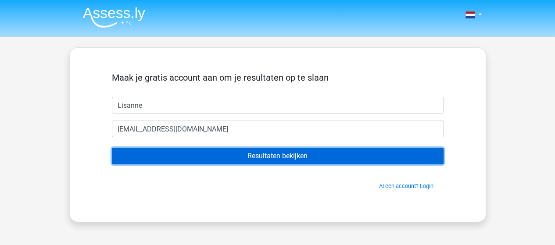
click at [325, 151] on input "Resultaten bekijken" at bounding box center [278, 156] width 332 height 17
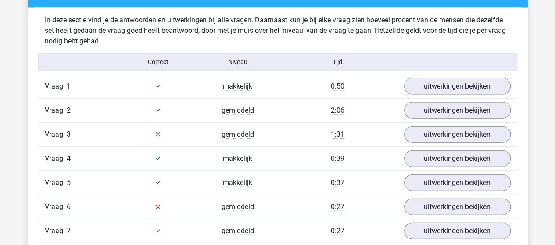
scroll to position [963, 0]
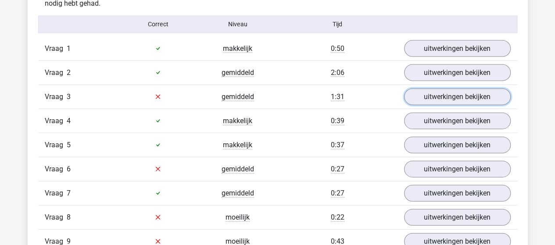
click at [450, 103] on link "uitwerkingen bekijken" at bounding box center [457, 97] width 107 height 17
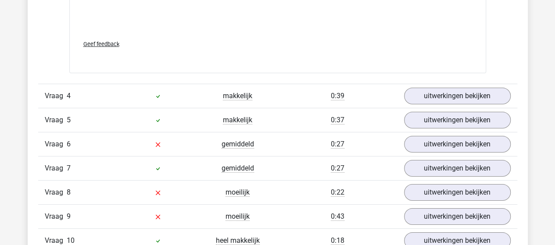
scroll to position [1523, 0]
click at [467, 136] on link "uitwerkingen bekijken" at bounding box center [457, 144] width 107 height 17
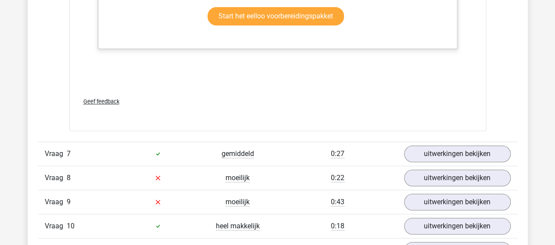
scroll to position [2088, 0]
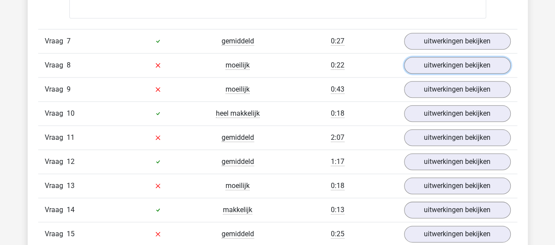
click at [465, 61] on link "uitwerkingen bekijken" at bounding box center [457, 65] width 107 height 17
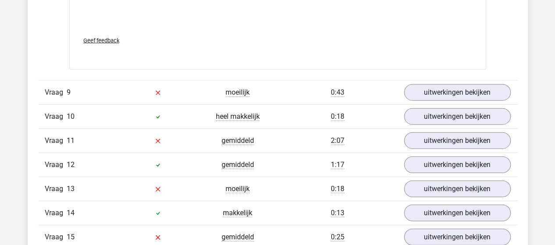
scroll to position [2649, 0]
click at [429, 84] on link "uitwerkingen bekijken" at bounding box center [457, 92] width 107 height 17
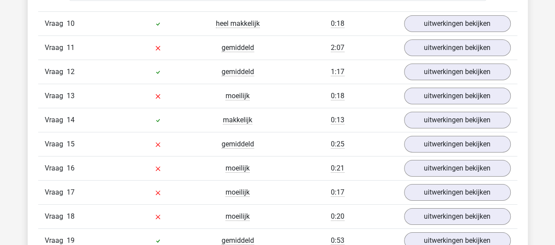
scroll to position [3305, 0]
click at [465, 40] on link "uitwerkingen bekijken" at bounding box center [457, 48] width 107 height 17
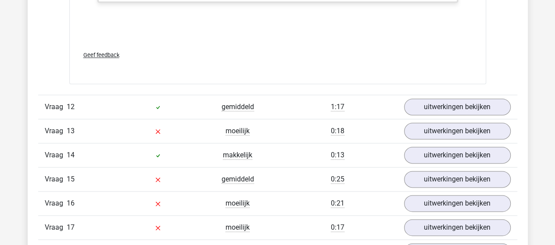
scroll to position [3807, 0]
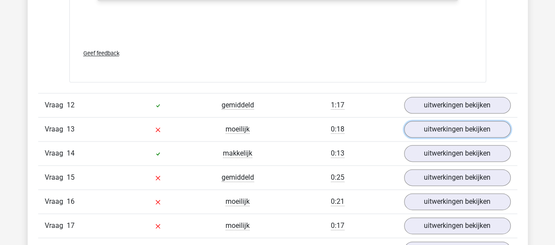
click at [466, 121] on link "uitwerkingen bekijken" at bounding box center [457, 129] width 107 height 17
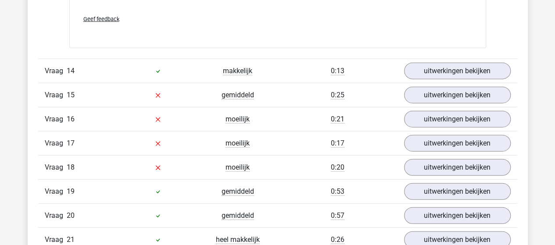
scroll to position [4328, 0]
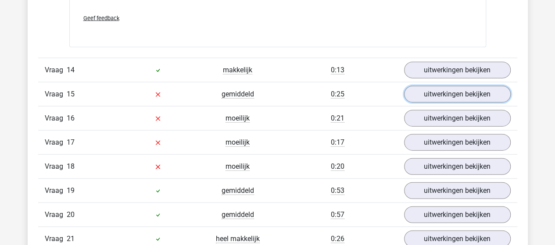
click at [446, 86] on link "uitwerkingen bekijken" at bounding box center [457, 94] width 107 height 17
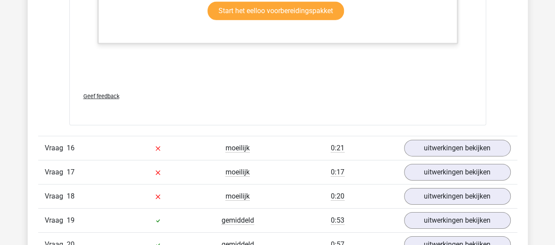
scroll to position [4761, 0]
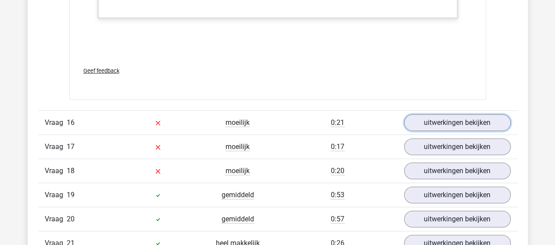
click at [465, 115] on link "uitwerkingen bekijken" at bounding box center [457, 123] width 107 height 17
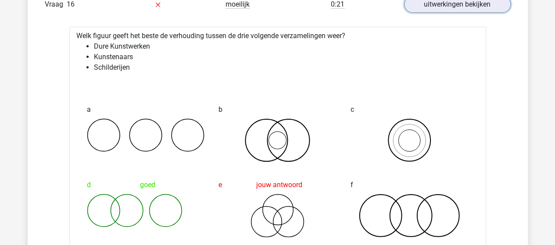
scroll to position [4880, 0]
